Goal: Communication & Community: Answer question/provide support

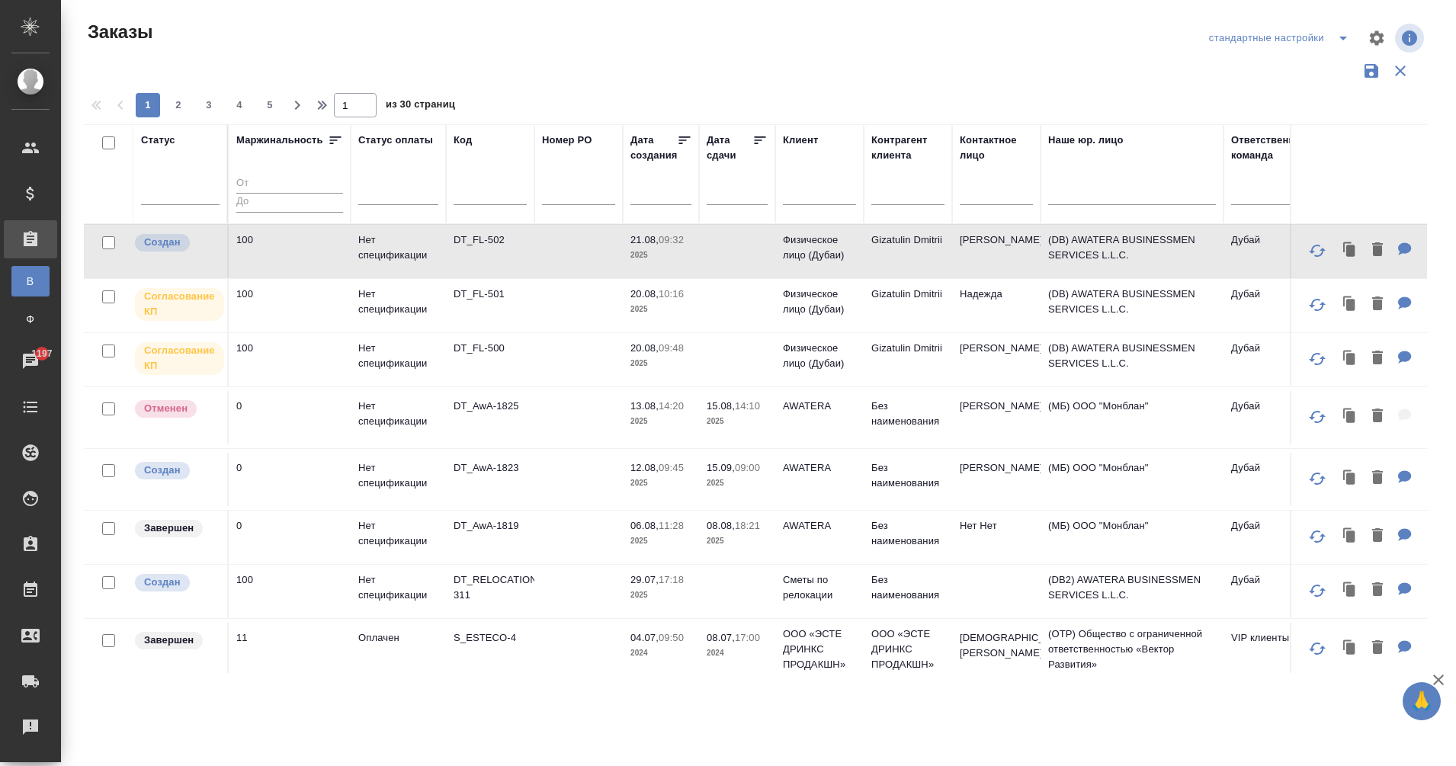
scroll to position [1101, 655]
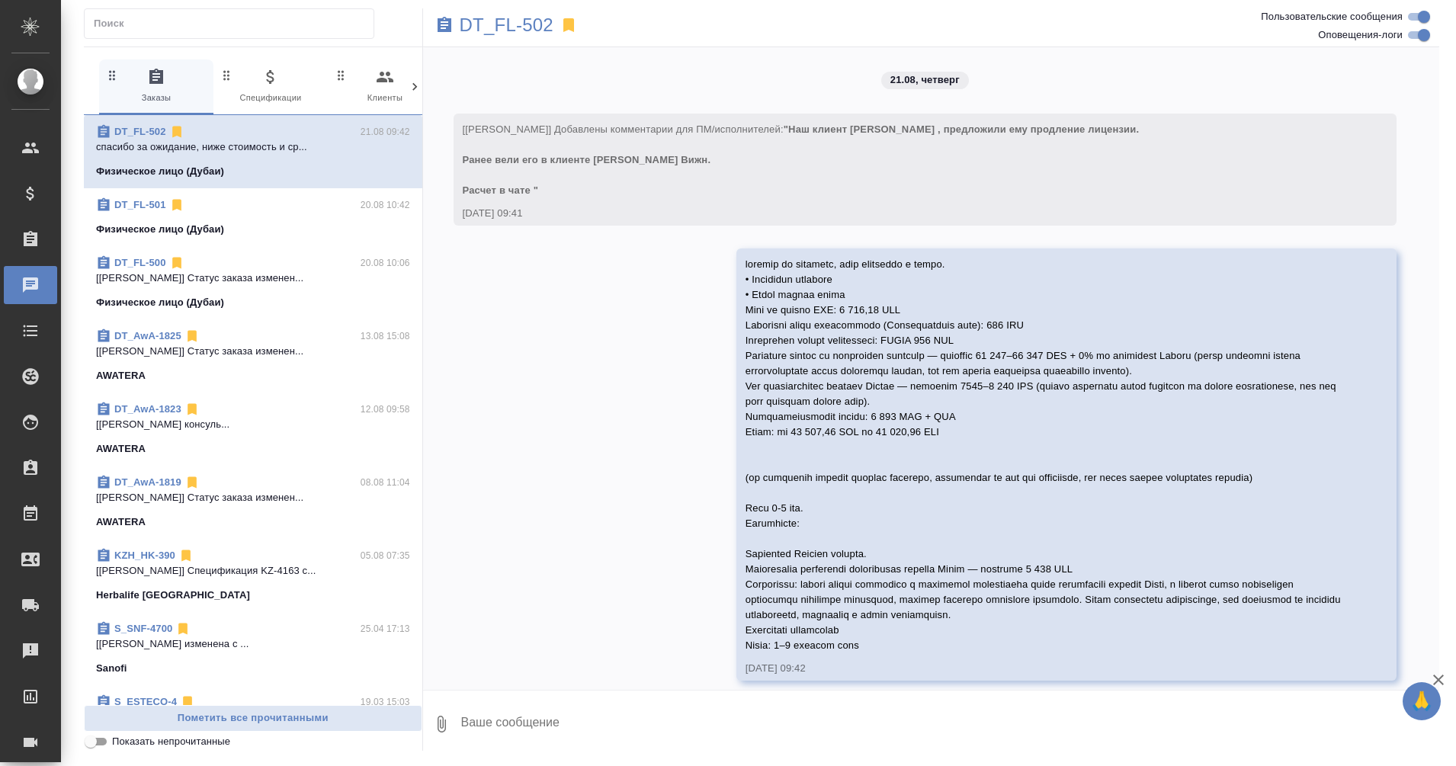
scroll to position [14, 0]
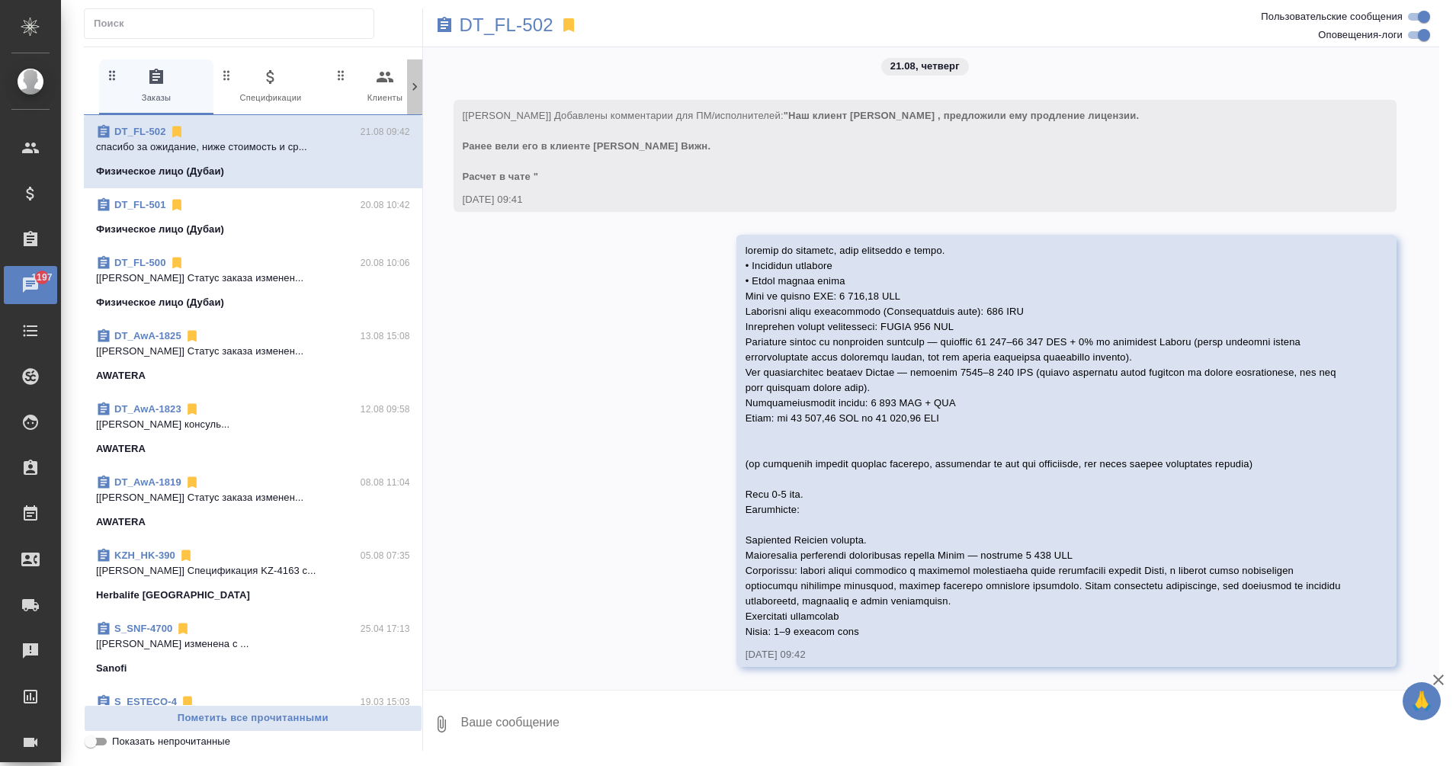
click at [415, 88] on icon at bounding box center [414, 87] width 5 height 8
click at [414, 87] on icon at bounding box center [414, 86] width 15 height 15
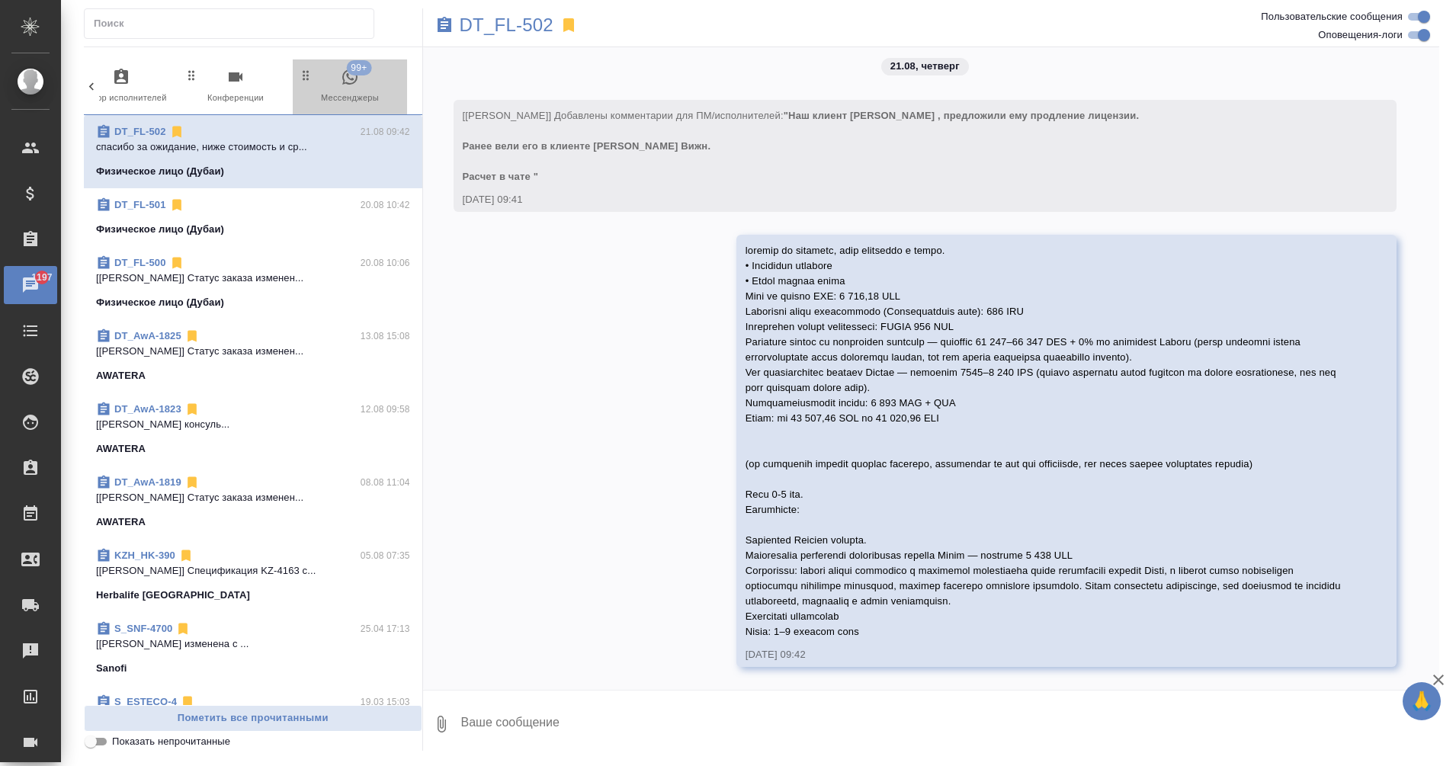
click at [349, 79] on icon "button" at bounding box center [349, 76] width 15 height 15
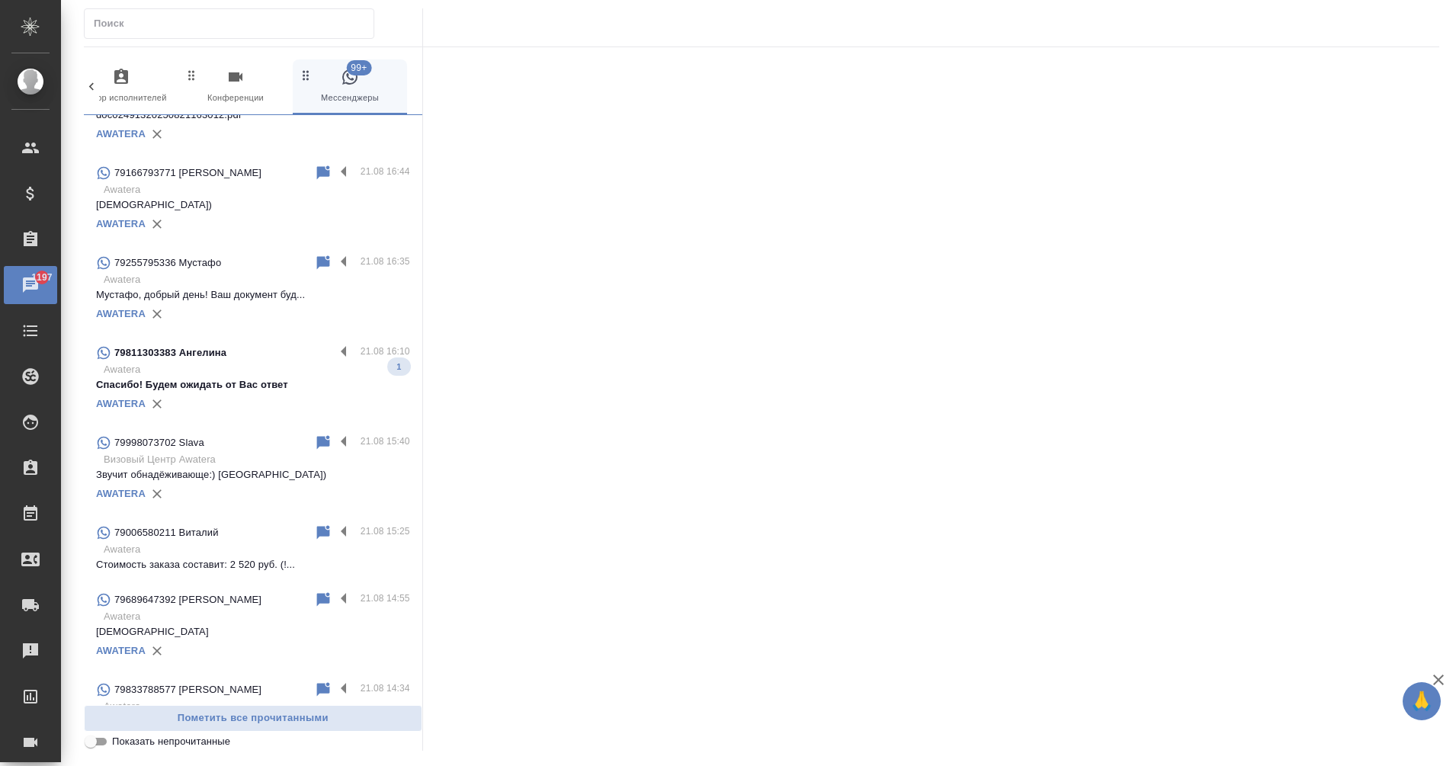
scroll to position [0, 0]
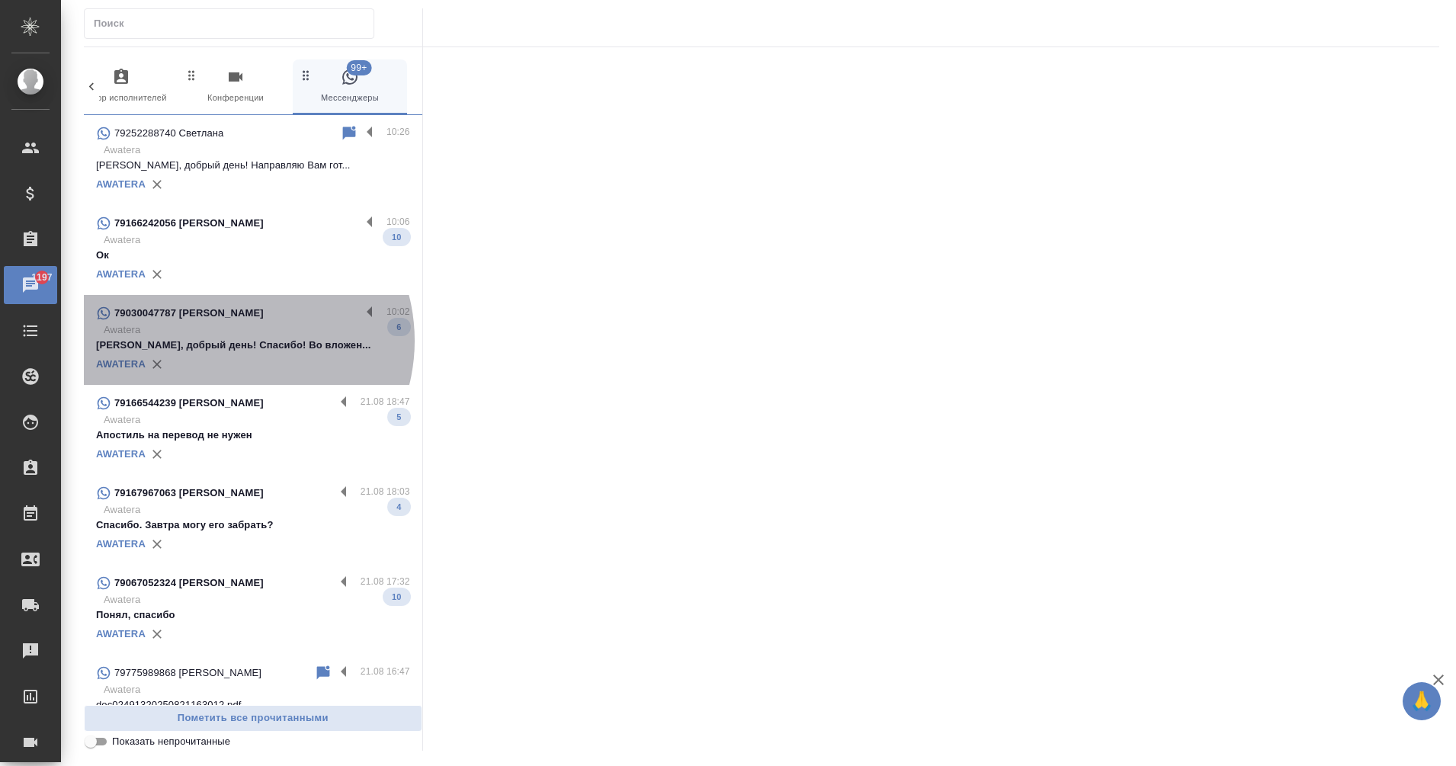
click at [232, 341] on p "[PERSON_NAME], добрый день! Спасибо! Во вложен..." at bounding box center [253, 345] width 314 height 15
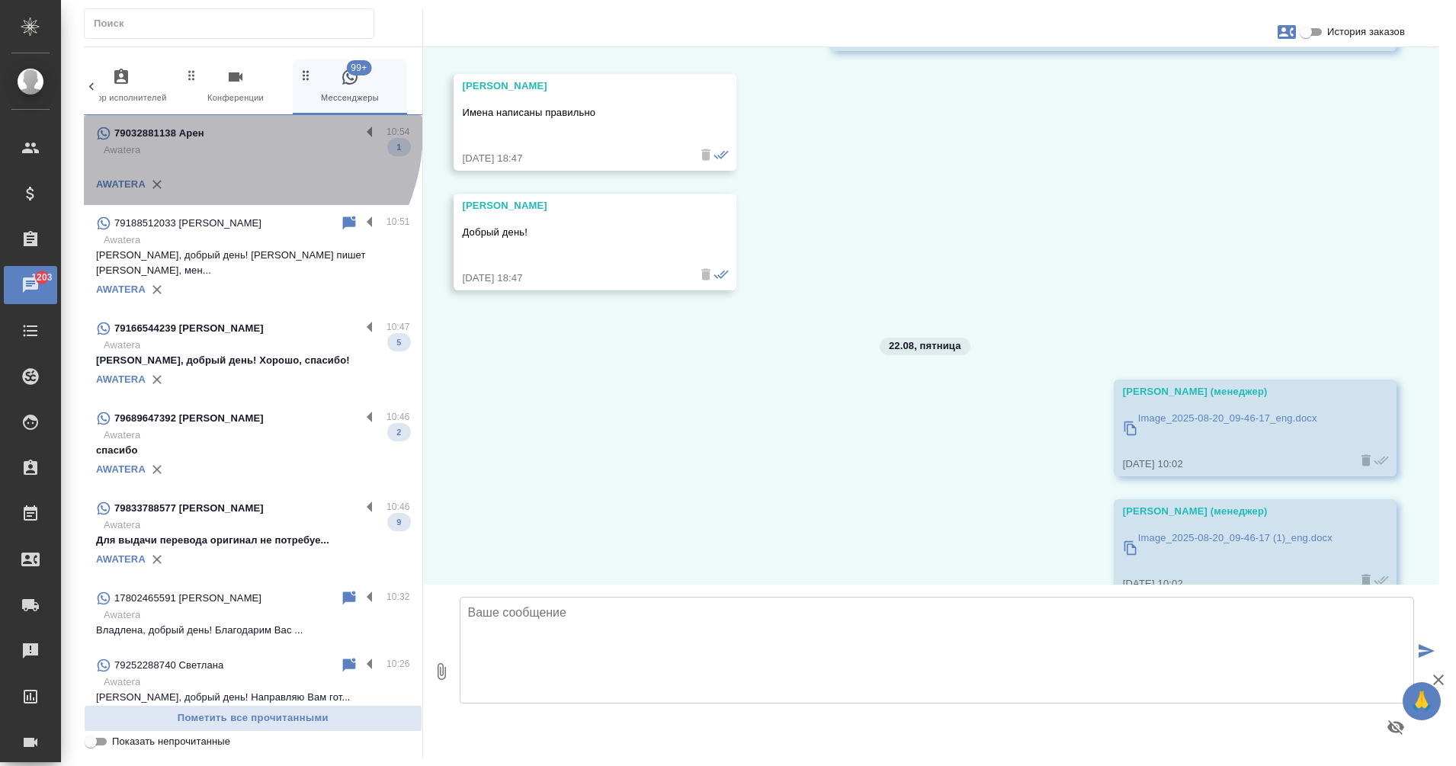
click at [226, 131] on div "79032881138 Арен" at bounding box center [228, 133] width 264 height 18
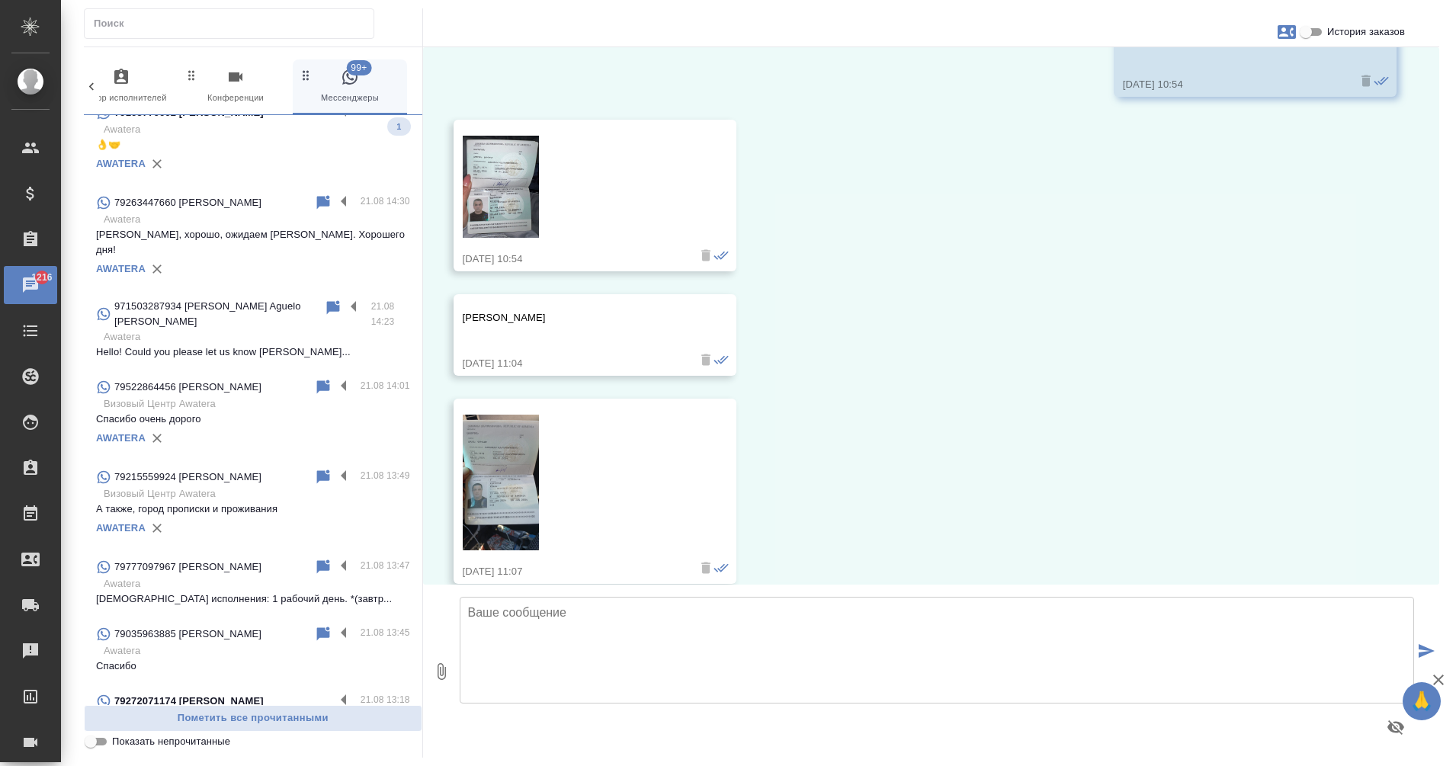
scroll to position [1702, 0]
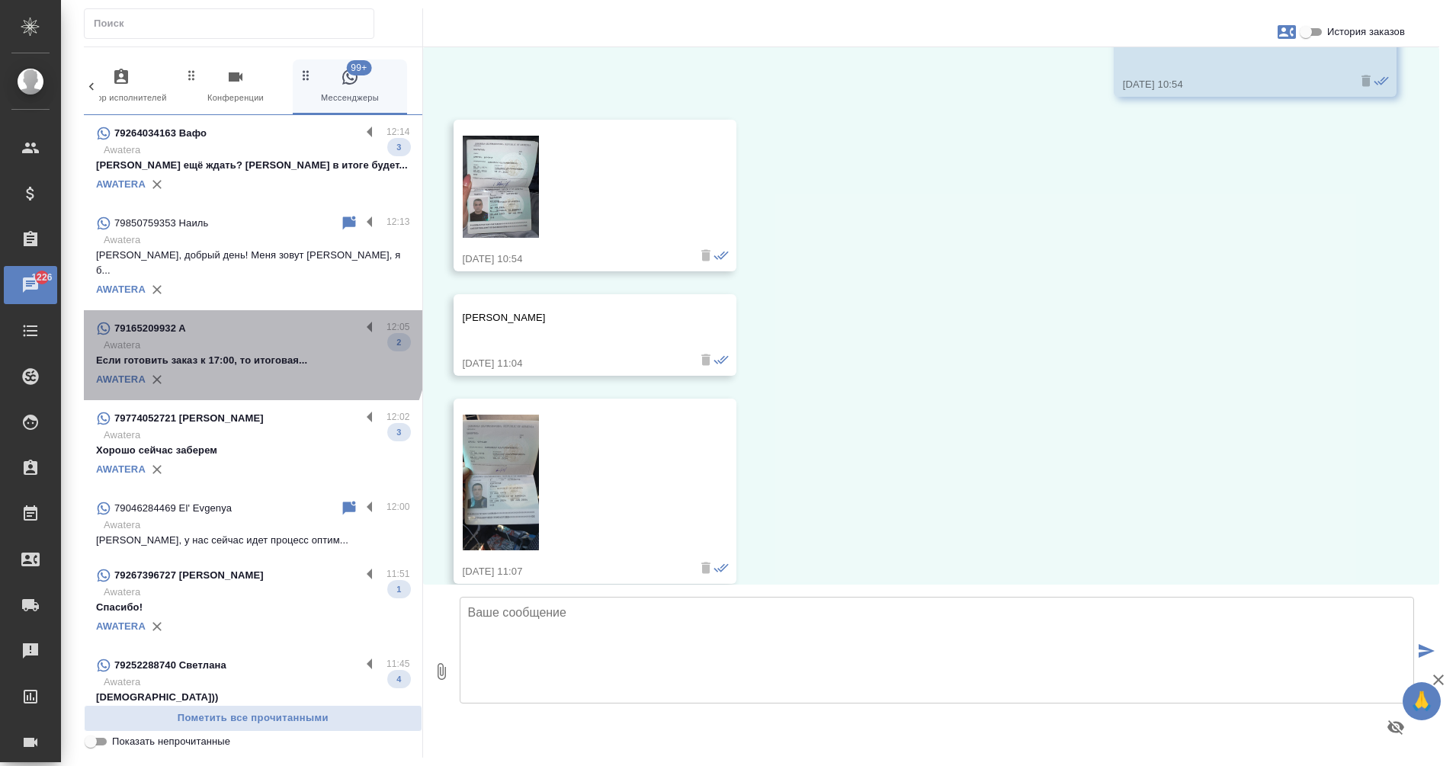
click at [251, 338] on p "Awatera" at bounding box center [257, 345] width 306 height 15
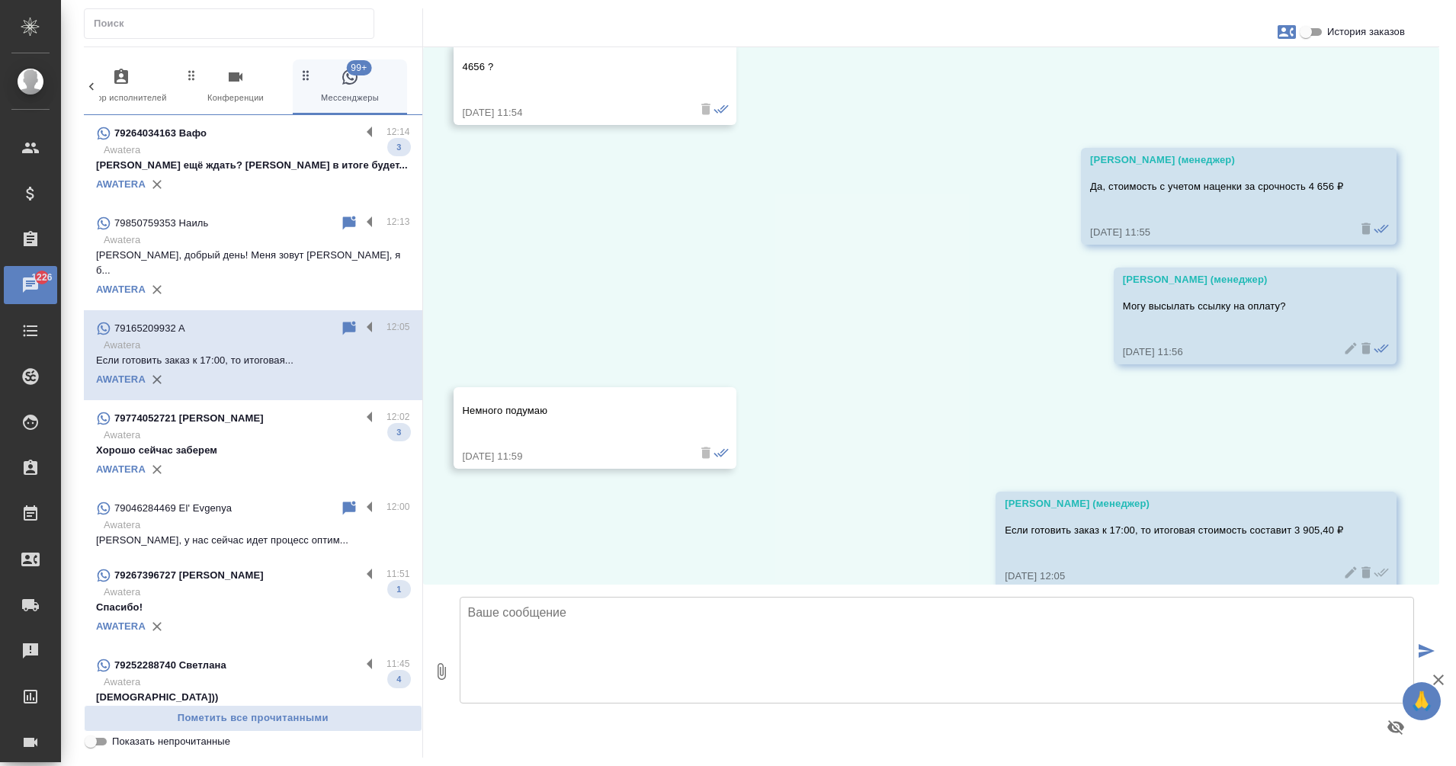
scroll to position [904, 0]
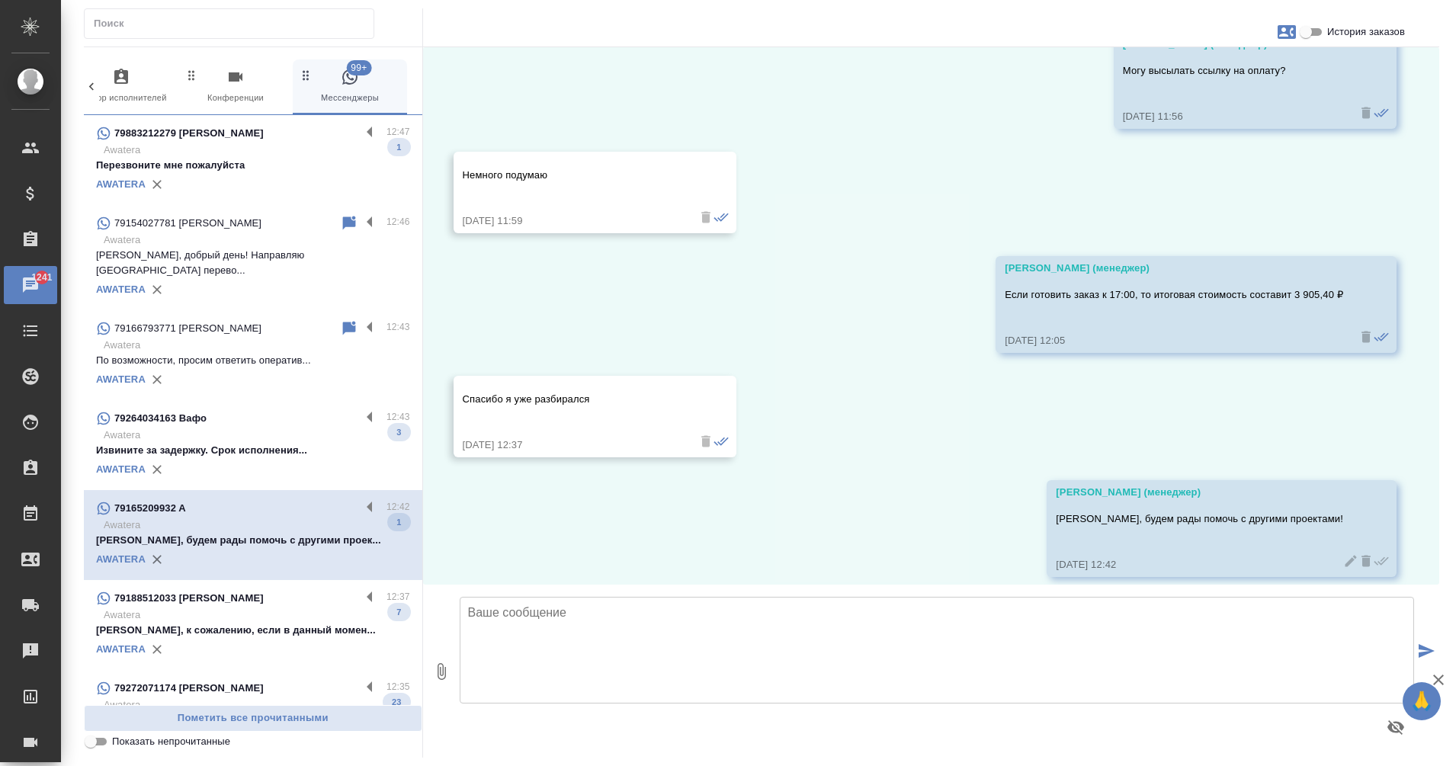
scroll to position [1128, 0]
